Goal: Transaction & Acquisition: Book appointment/travel/reservation

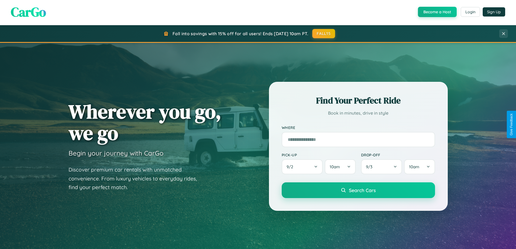
scroll to position [1041, 0]
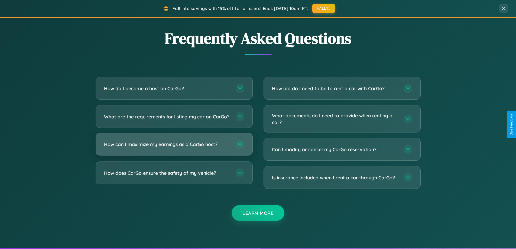
click at [174, 148] on h3 "How can I maximize my earnings as a CarGo host?" at bounding box center [167, 144] width 126 height 7
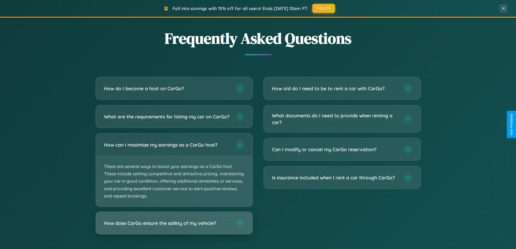
click at [174, 226] on h3 "How does CarGo ensure the safety of my vehicle?" at bounding box center [167, 223] width 126 height 7
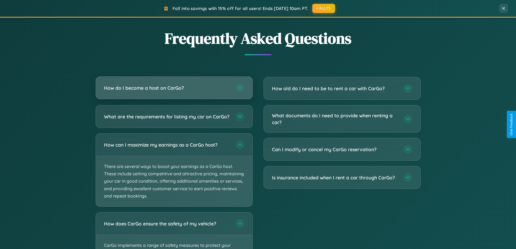
click at [174, 88] on h3 "How do I become a host on CarGo?" at bounding box center [167, 87] width 126 height 7
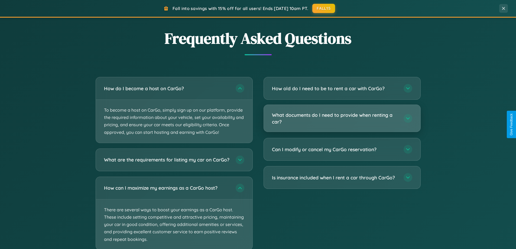
click at [342, 119] on h3 "What documents do I need to provide when renting a car?" at bounding box center [335, 118] width 126 height 13
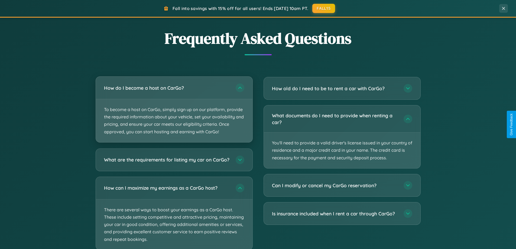
click at [174, 110] on p "To become a host on CarGo, simply sign up on our platform, provide the required…" at bounding box center [174, 120] width 156 height 43
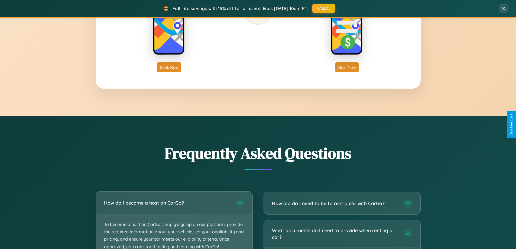
scroll to position [233, 0]
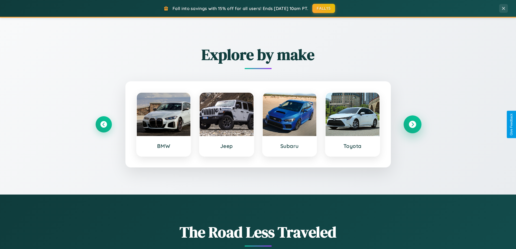
click at [412, 124] on icon at bounding box center [411, 124] width 7 height 7
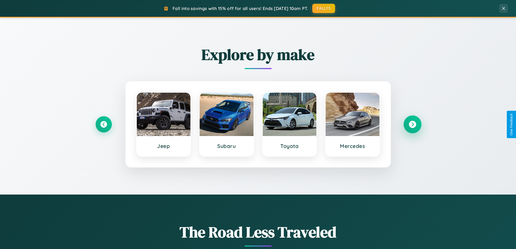
click at [412, 124] on icon at bounding box center [411, 124] width 7 height 7
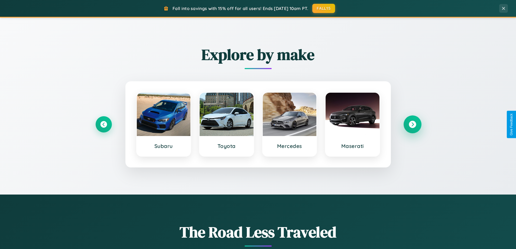
click at [412, 124] on icon at bounding box center [411, 124] width 7 height 7
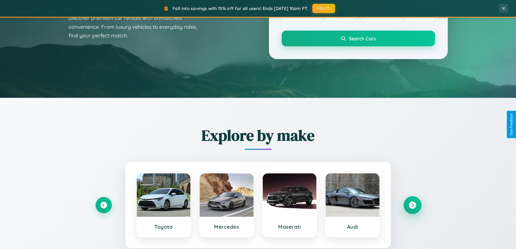
scroll to position [0, 0]
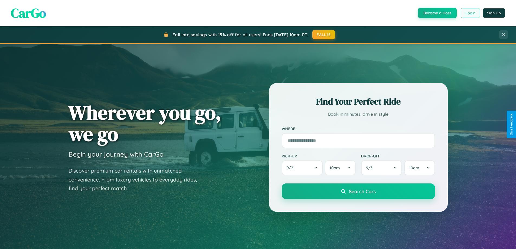
click at [470, 13] on button "Login" at bounding box center [469, 13] width 19 height 10
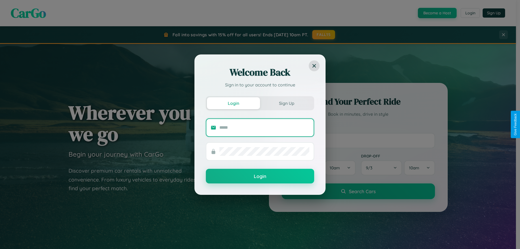
click at [264, 127] on input "text" at bounding box center [264, 127] width 90 height 9
type input "**********"
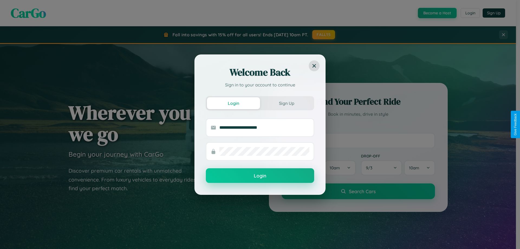
click at [260, 176] on button "Login" at bounding box center [260, 175] width 108 height 15
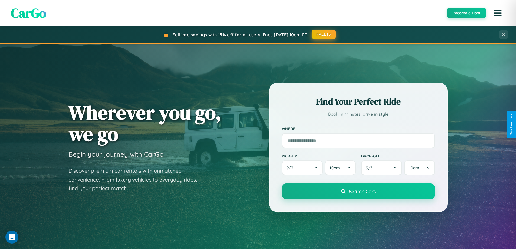
click at [324, 34] on button "FALL15" at bounding box center [324, 35] width 24 height 10
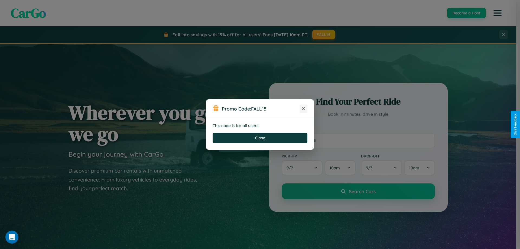
click at [303, 109] on icon at bounding box center [303, 108] width 5 height 5
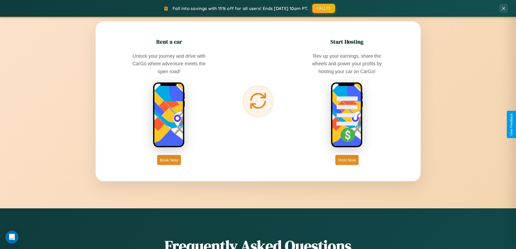
scroll to position [870, 0]
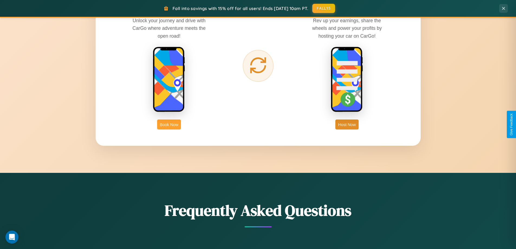
click at [169, 124] on button "Book Now" at bounding box center [169, 124] width 24 height 10
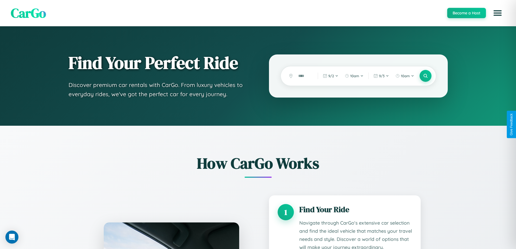
scroll to position [859, 0]
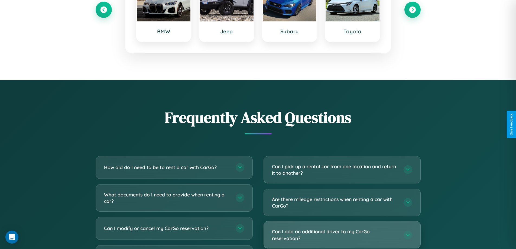
click at [342, 235] on h3 "Can I add an additional driver to my CarGo reservation?" at bounding box center [335, 234] width 126 height 13
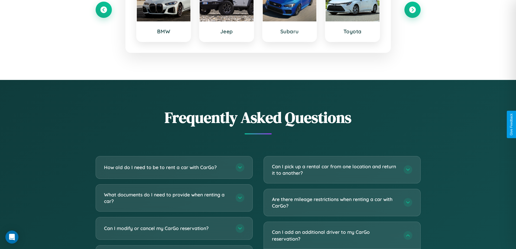
scroll to position [0, 0]
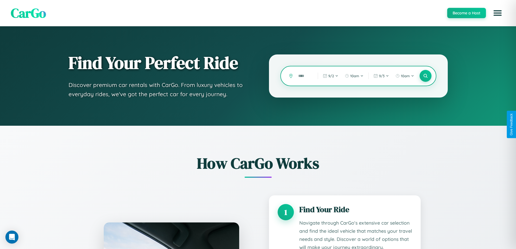
click at [304, 76] on input "text" at bounding box center [303, 75] width 17 height 9
type input "******"
click at [425, 76] on icon at bounding box center [424, 75] width 5 height 5
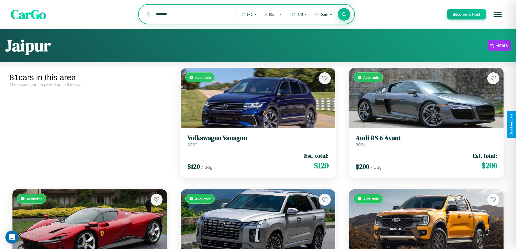
click at [343, 15] on icon at bounding box center [343, 14] width 5 height 5
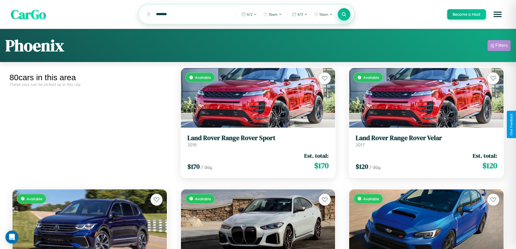
click at [499, 46] on div "Filters" at bounding box center [501, 45] width 12 height 5
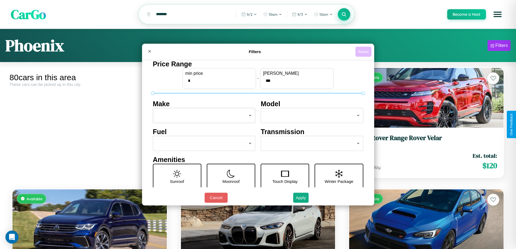
click at [364, 51] on button "Reset" at bounding box center [363, 52] width 16 height 10
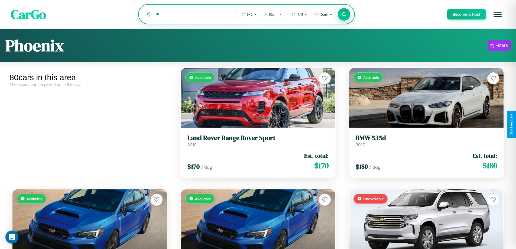
type input "*"
type input "**********"
click at [343, 15] on icon at bounding box center [343, 14] width 5 height 5
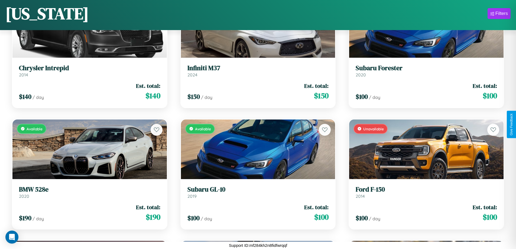
scroll to position [3470, 0]
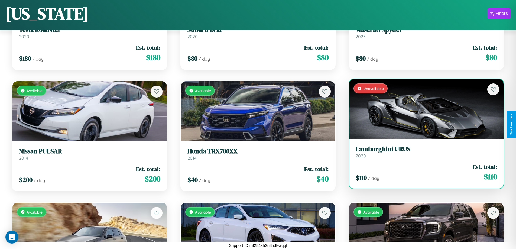
click at [422, 153] on h3 "Lamborghini URUS" at bounding box center [425, 149] width 141 height 8
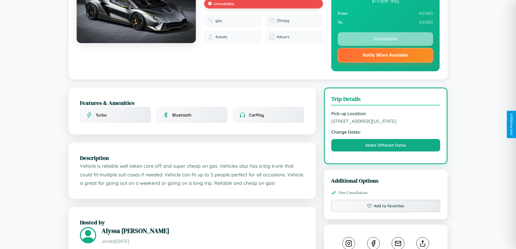
scroll to position [75, 0]
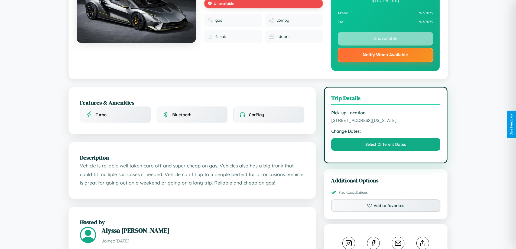
click at [385, 123] on span "[STREET_ADDRESS][US_STATE]" at bounding box center [385, 119] width 109 height 5
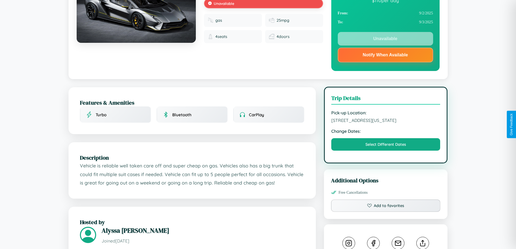
click at [385, 123] on span "[STREET_ADDRESS][US_STATE]" at bounding box center [385, 119] width 109 height 5
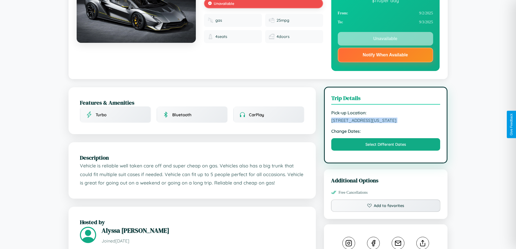
click at [385, 123] on span "[STREET_ADDRESS][US_STATE]" at bounding box center [385, 119] width 109 height 5
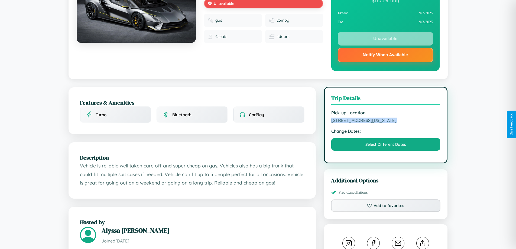
click at [385, 123] on span "[STREET_ADDRESS][US_STATE]" at bounding box center [385, 119] width 109 height 5
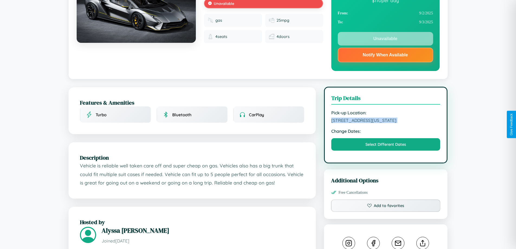
click at [385, 123] on span "[STREET_ADDRESS][US_STATE]" at bounding box center [385, 119] width 109 height 5
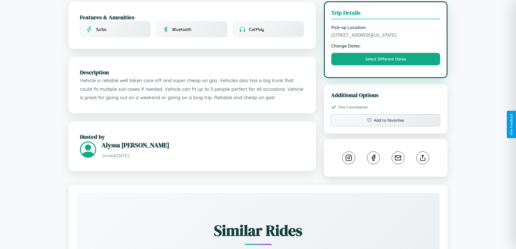
scroll to position [163, 0]
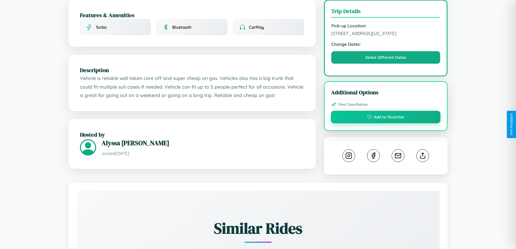
click at [385, 123] on button "Add to favorites" at bounding box center [386, 117] width 110 height 12
